Goal: Transaction & Acquisition: Purchase product/service

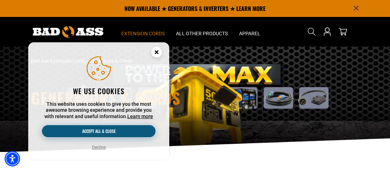
click at [135, 130] on button "Accept all & close" at bounding box center [98, 131] width 113 height 12
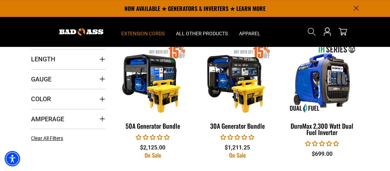
scroll to position [247, 0]
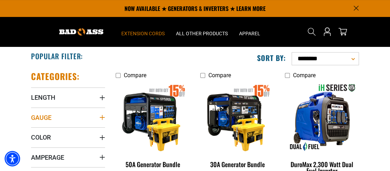
click at [102, 116] on icon "Gauge" at bounding box center [102, 117] width 5 height 5
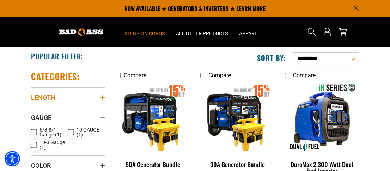
click at [102, 95] on icon "Length" at bounding box center [102, 98] width 6 height 6
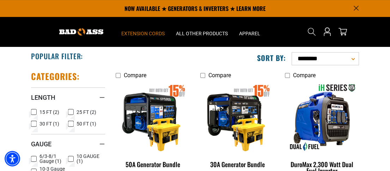
click at [70, 122] on icon at bounding box center [71, 123] width 6 height 9
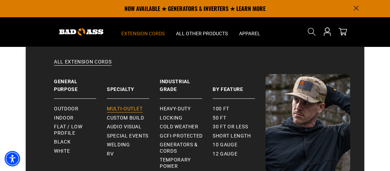
click at [136, 108] on span "Multi-Outlet" at bounding box center [125, 109] width 36 height 6
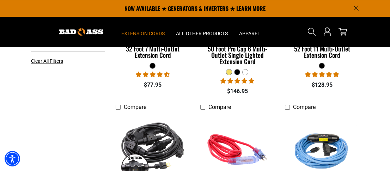
scroll to position [176, 0]
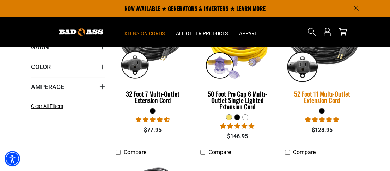
click at [329, 94] on div "52 Foot 11 Multi-Outlet Extension Cord" at bounding box center [322, 97] width 74 height 13
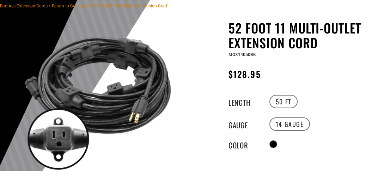
scroll to position [58, 0]
